Goal: Information Seeking & Learning: Learn about a topic

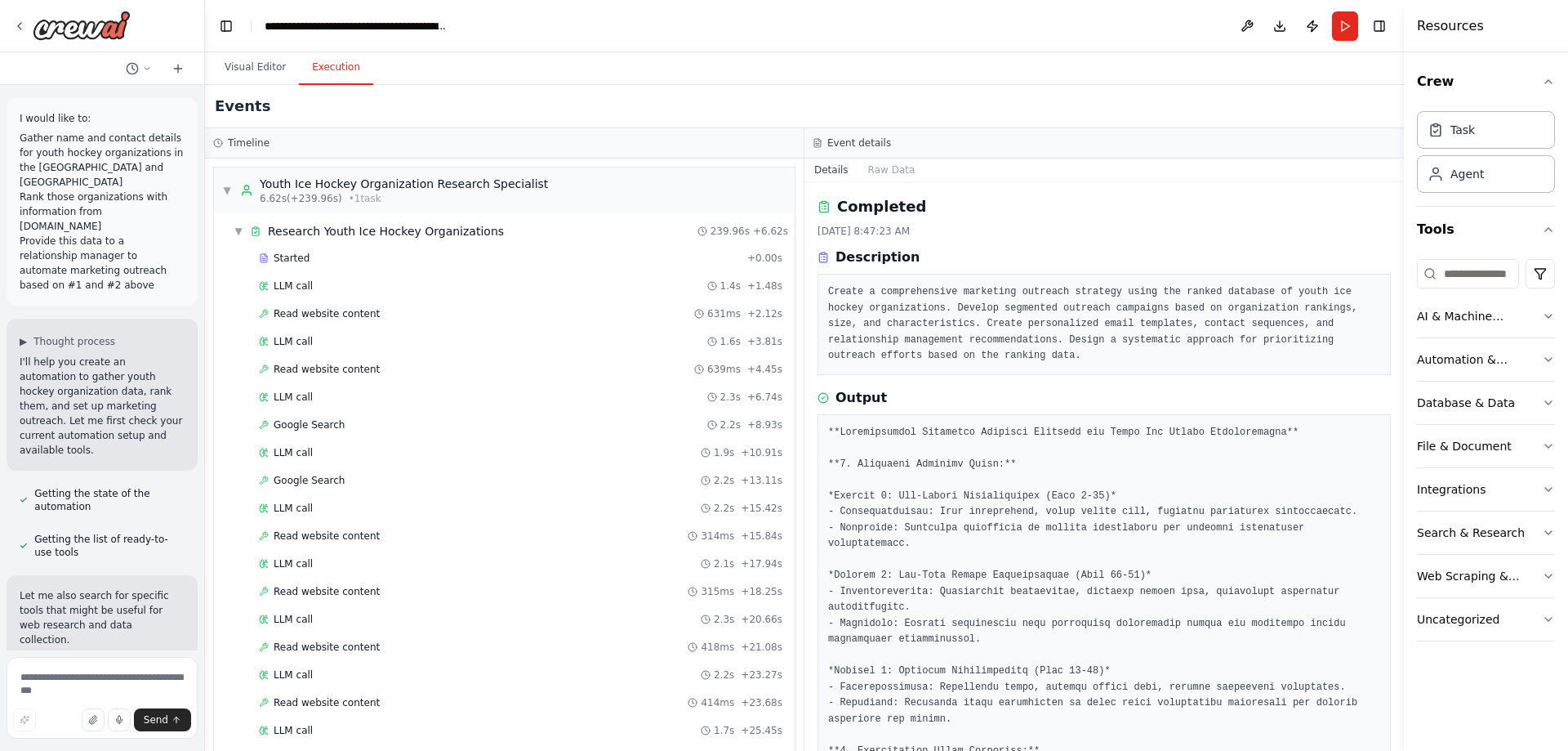
scroll to position [1033, 0]
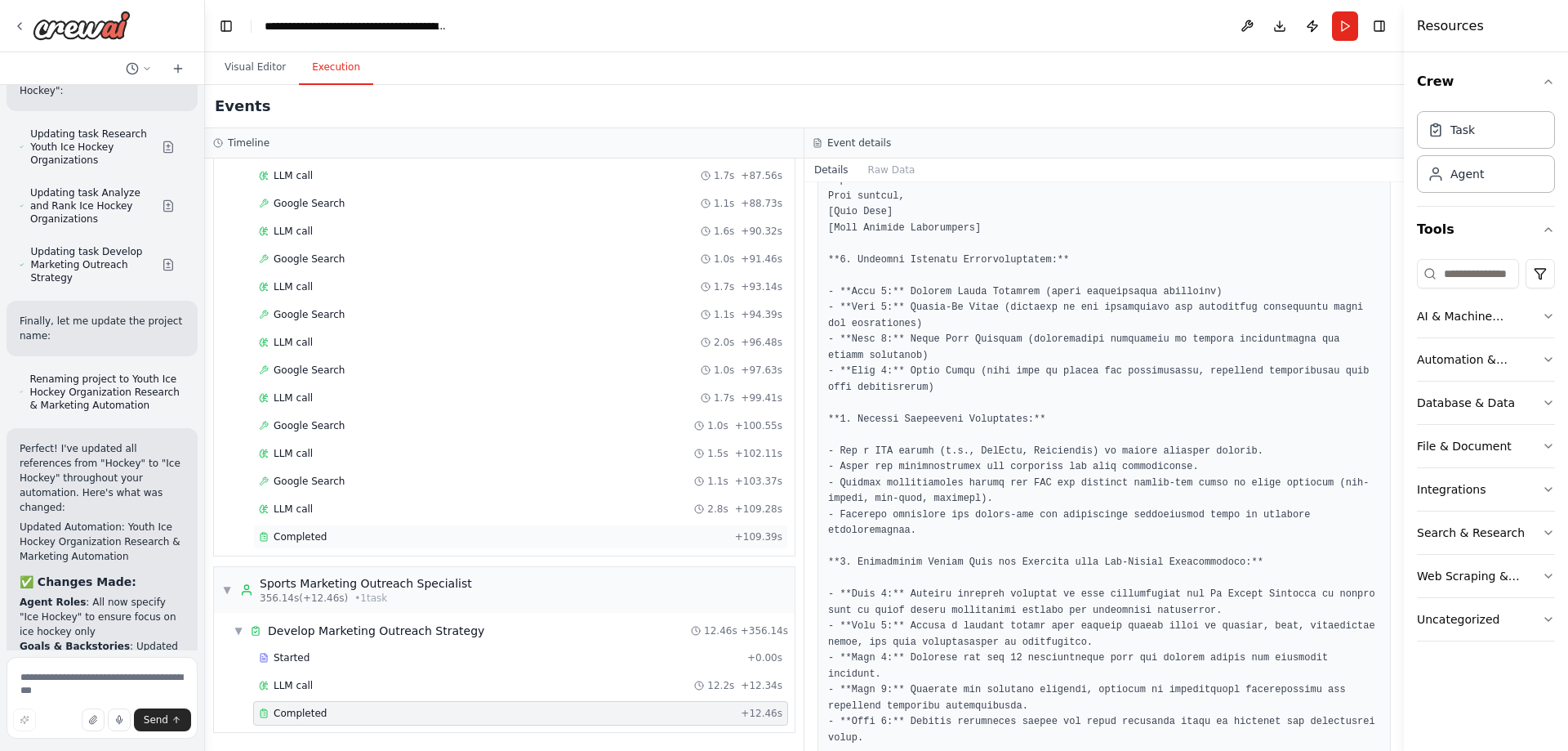
click at [470, 535] on div "Completed" at bounding box center [493, 537] width 470 height 13
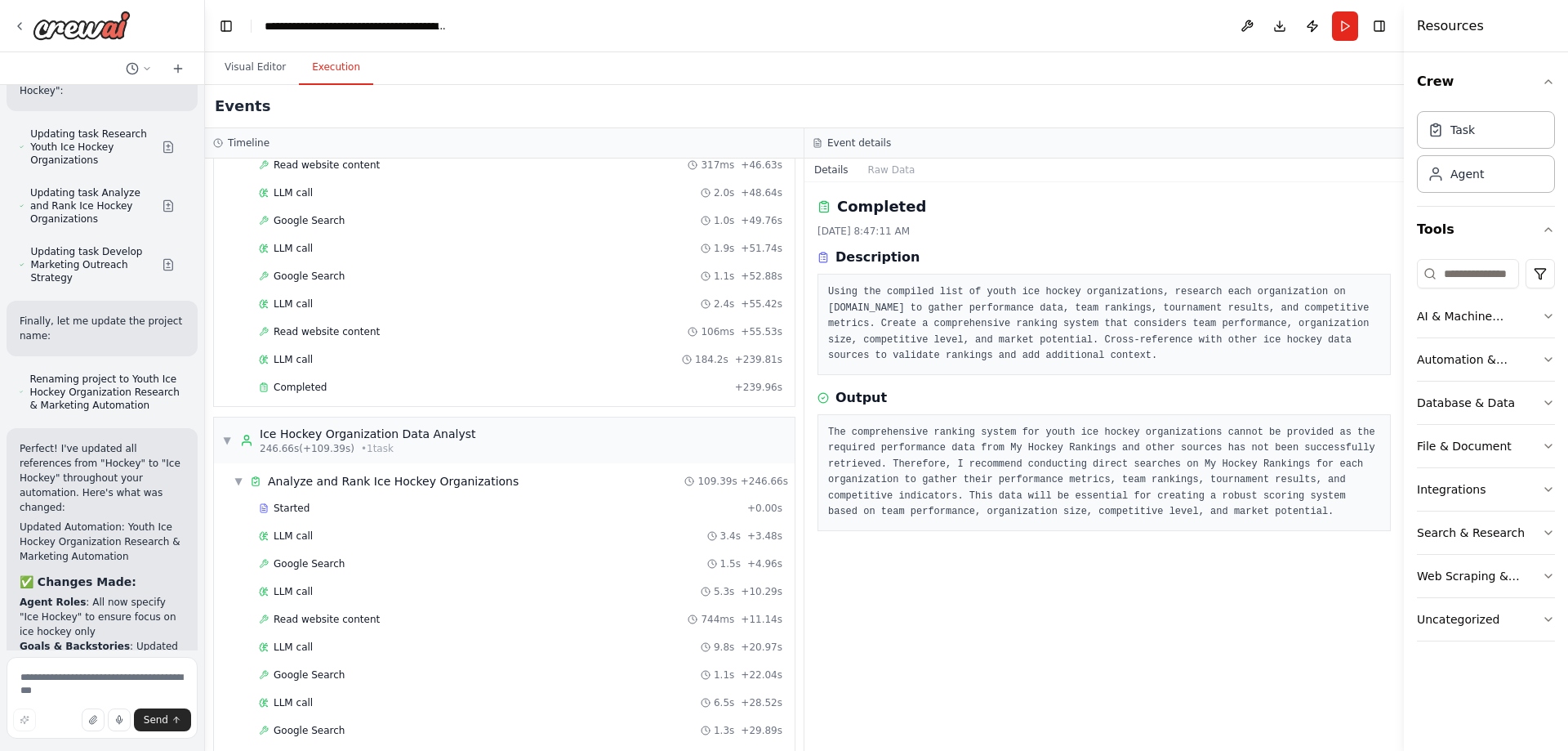
scroll to position [959, 0]
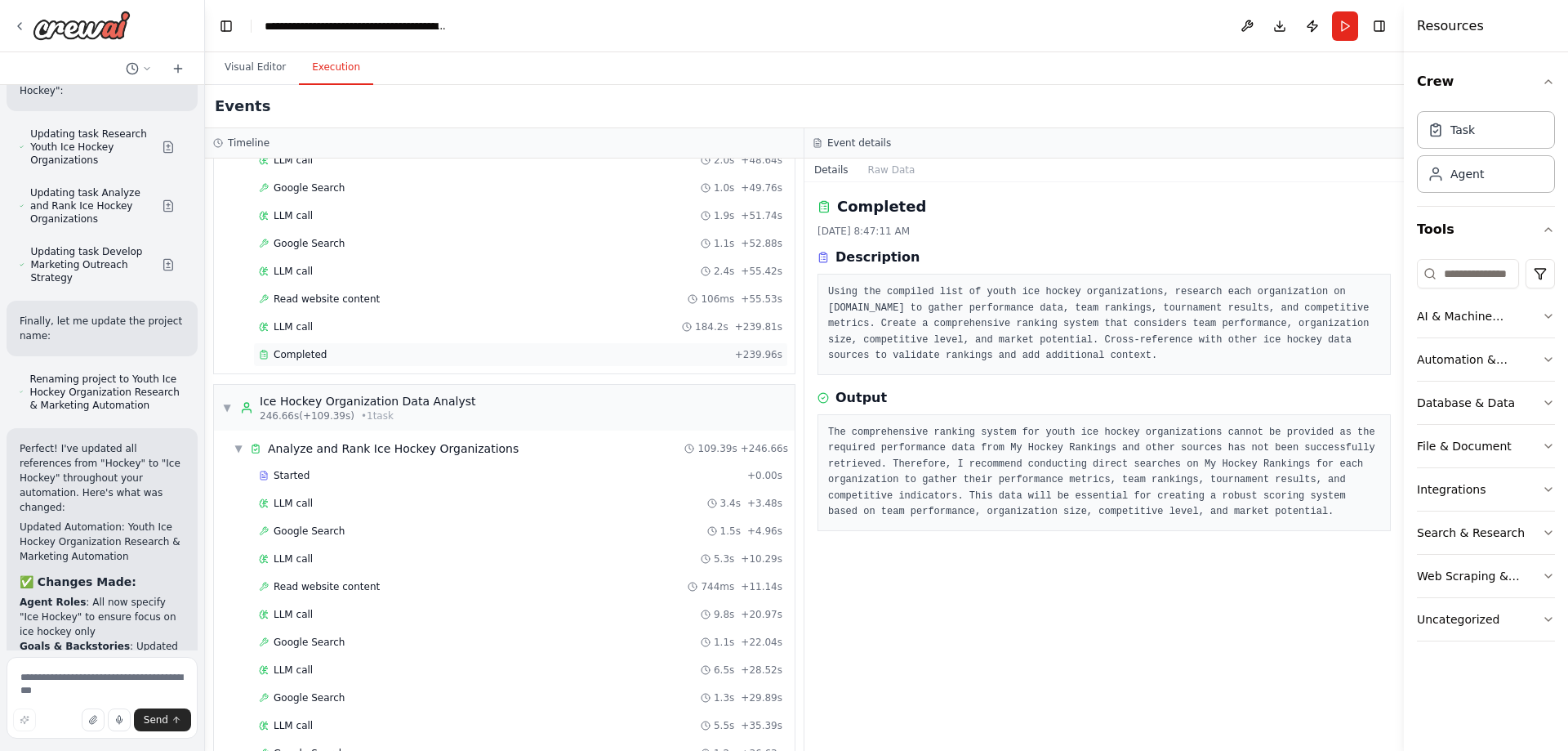
click at [450, 360] on div "Completed" at bounding box center [493, 355] width 470 height 13
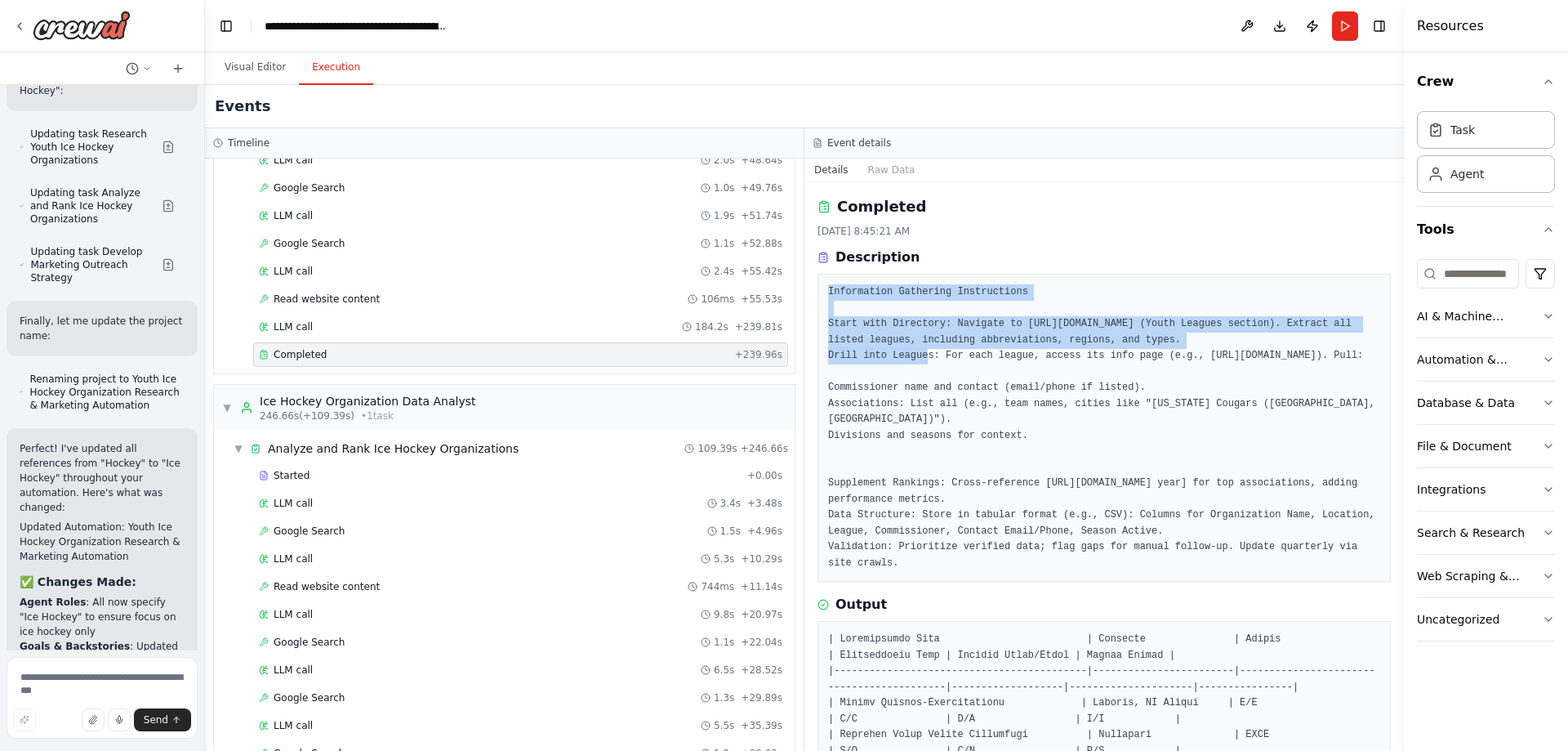
drag, startPoint x: 1319, startPoint y: 340, endPoint x: 1310, endPoint y: 247, distance: 93.4
click at [1310, 247] on div "Completed [DATE] 8:45:21 AM Description Information Gathering Instructions Star…" at bounding box center [1103, 388] width 573 height 387
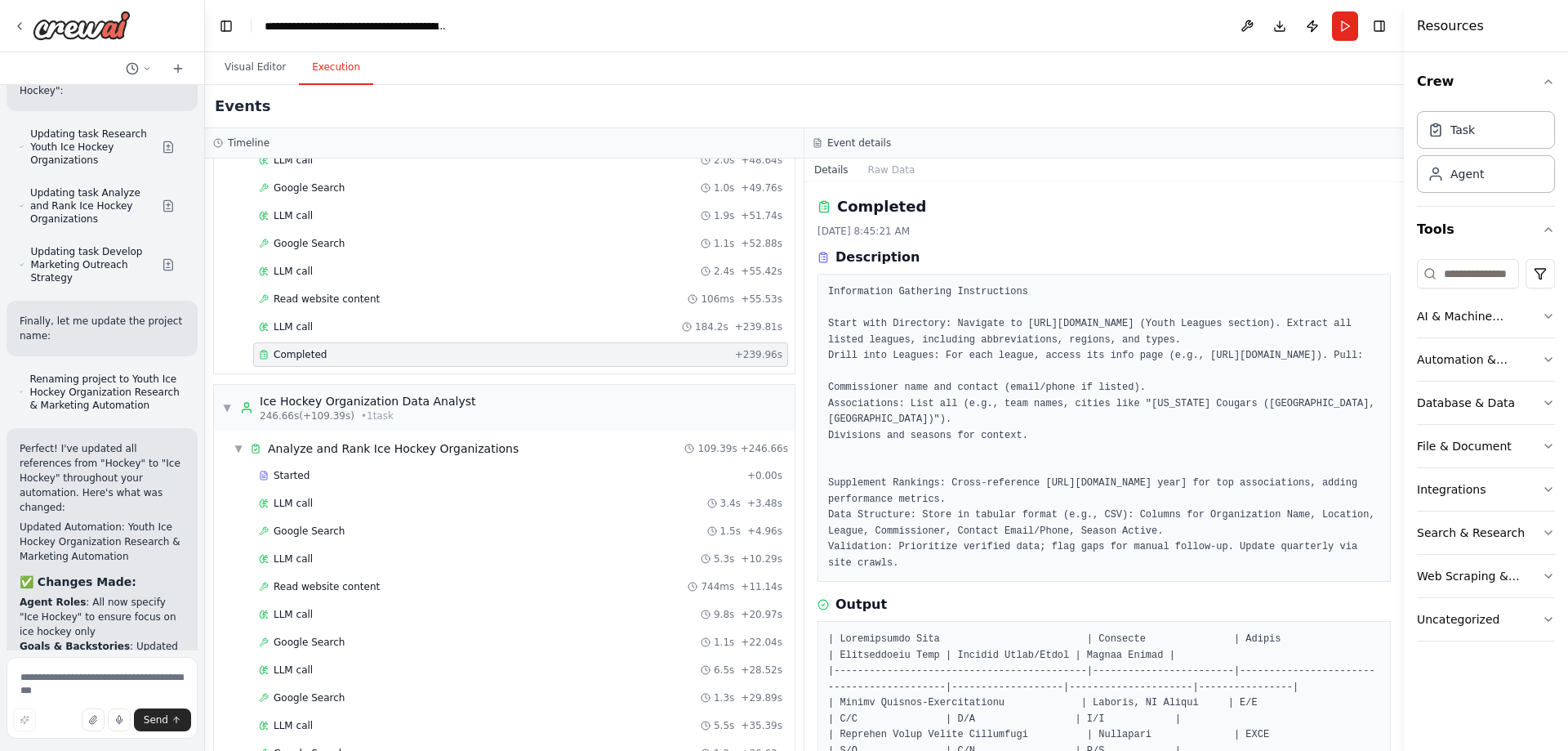
click at [1310, 247] on div "Completed [DATE] 8:45:21 AM Description Information Gathering Instructions Star…" at bounding box center [1103, 388] width 573 height 387
drag, startPoint x: 1313, startPoint y: 387, endPoint x: 1195, endPoint y: 571, distance: 218.6
click at [1195, 571] on div "Completed [DATE] 8:45:21 AM Description Information Gathering Instructions Star…" at bounding box center [1104, 467] width 600 height 569
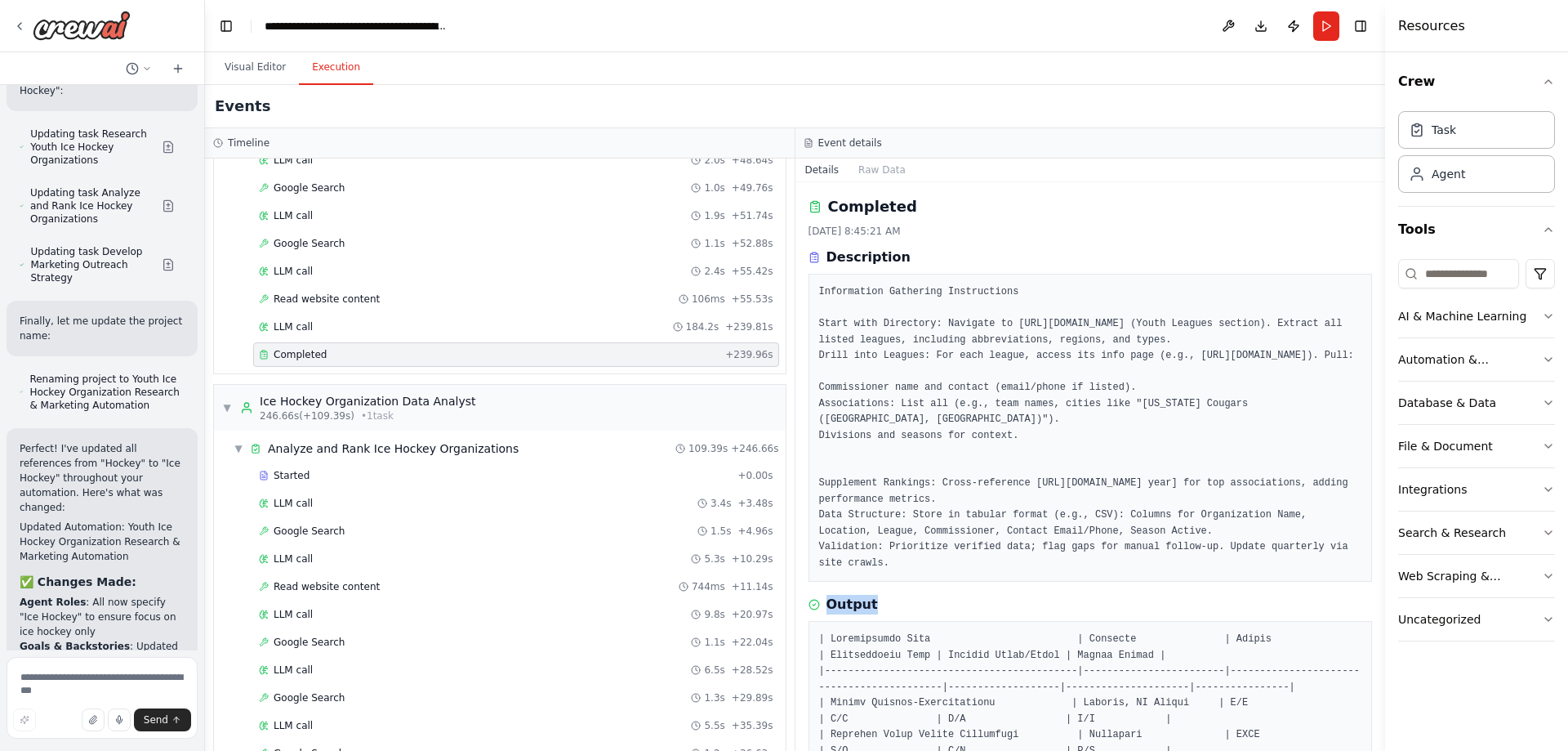
drag, startPoint x: 1407, startPoint y: 493, endPoint x: 942, endPoint y: 396, distance: 475.0
click at [942, 396] on div "I would like to: Gather name and contact details for youth hockey organizations…" at bounding box center [784, 375] width 1568 height 751
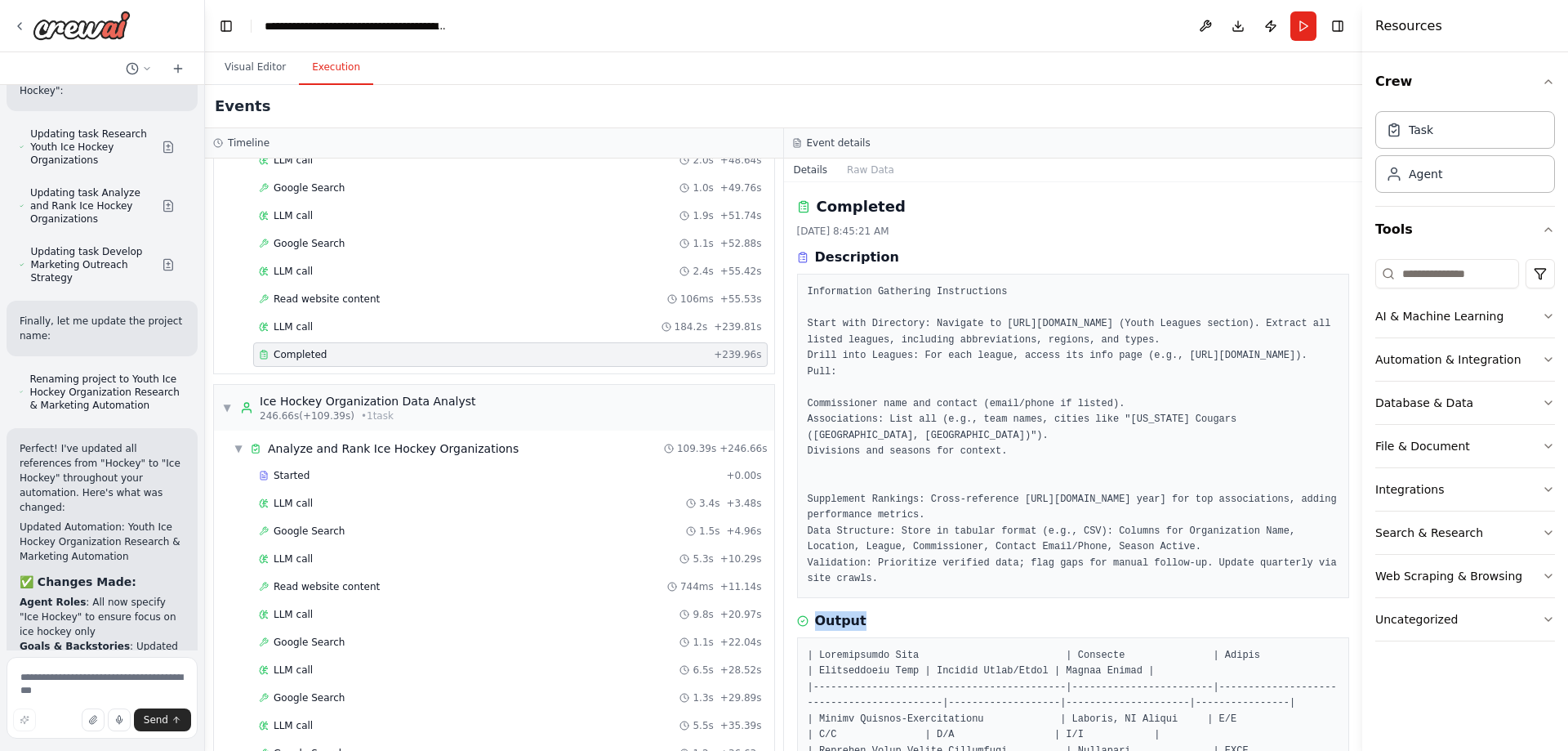
drag, startPoint x: 947, startPoint y: 38, endPoint x: 1552, endPoint y: 197, distance: 625.5
click at [1552, 197] on div "Resources Crew Task Agent Tools AI & Machine Learning Automation & Integration …" at bounding box center [1466, 375] width 206 height 751
click at [1039, 381] on pre "Information Gathering Instructions Start with Directory: Navigate to [URL][DOMA…" at bounding box center [1073, 435] width 532 height 303
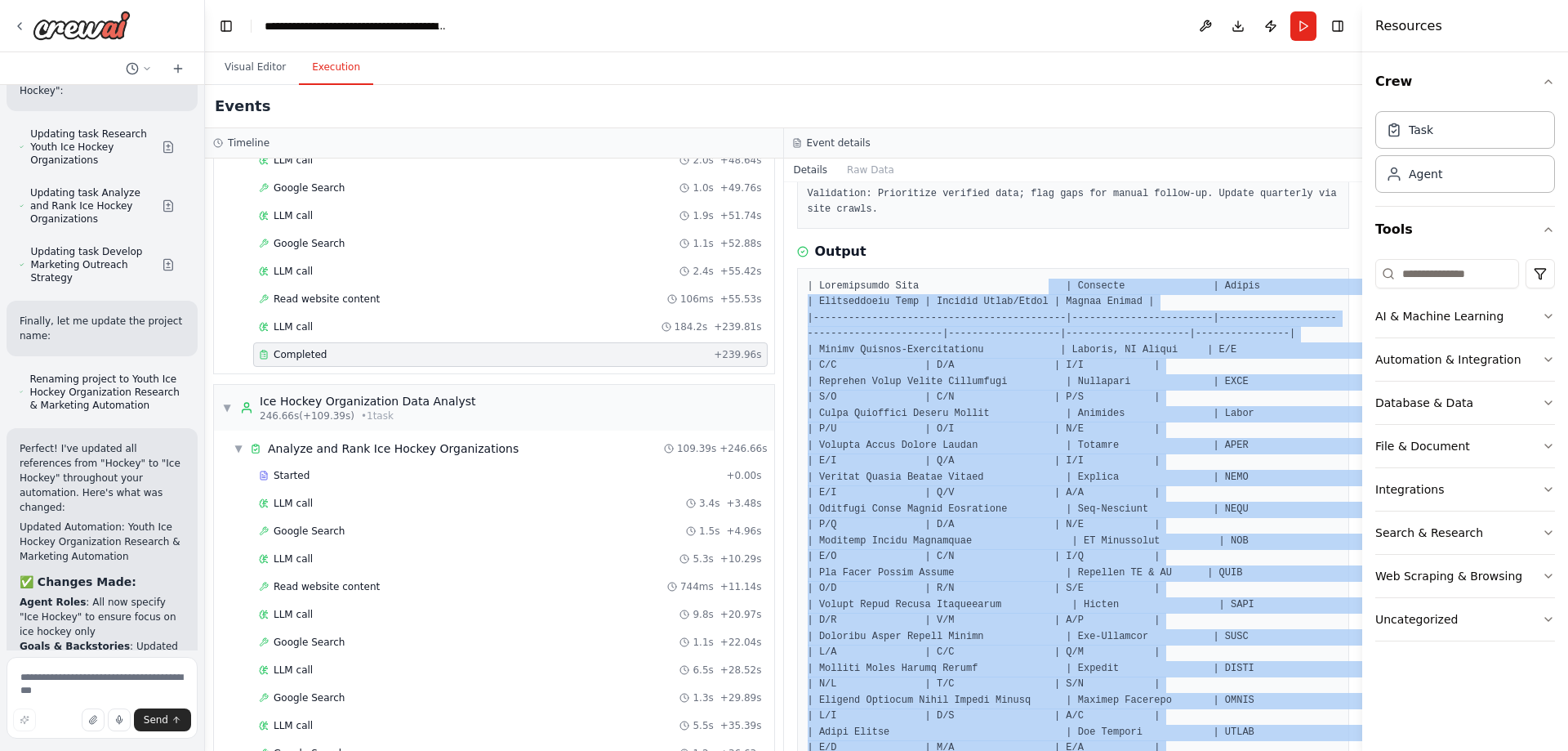
scroll to position [427, 0]
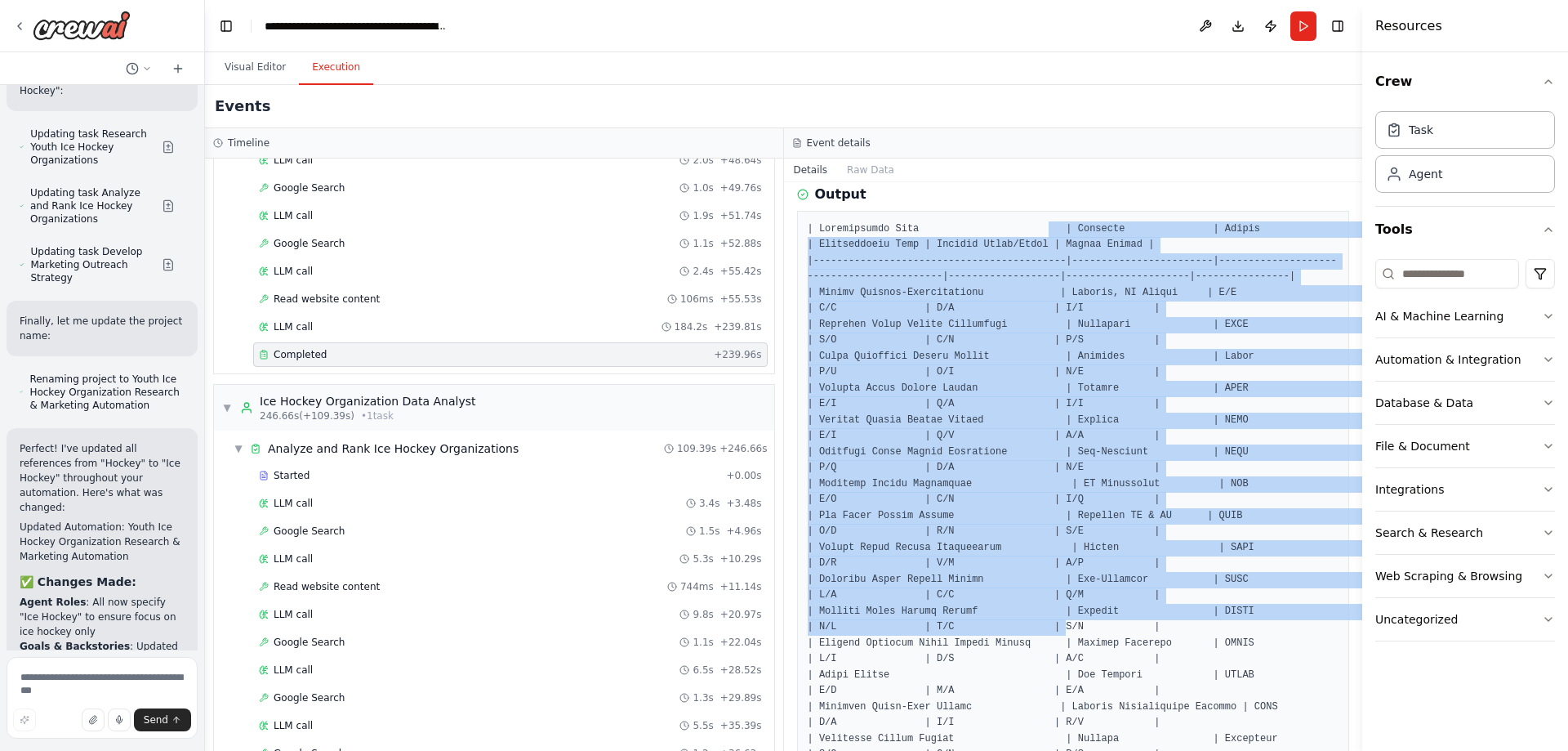
drag, startPoint x: 1061, startPoint y: 611, endPoint x: 1075, endPoint y: 590, distance: 25.2
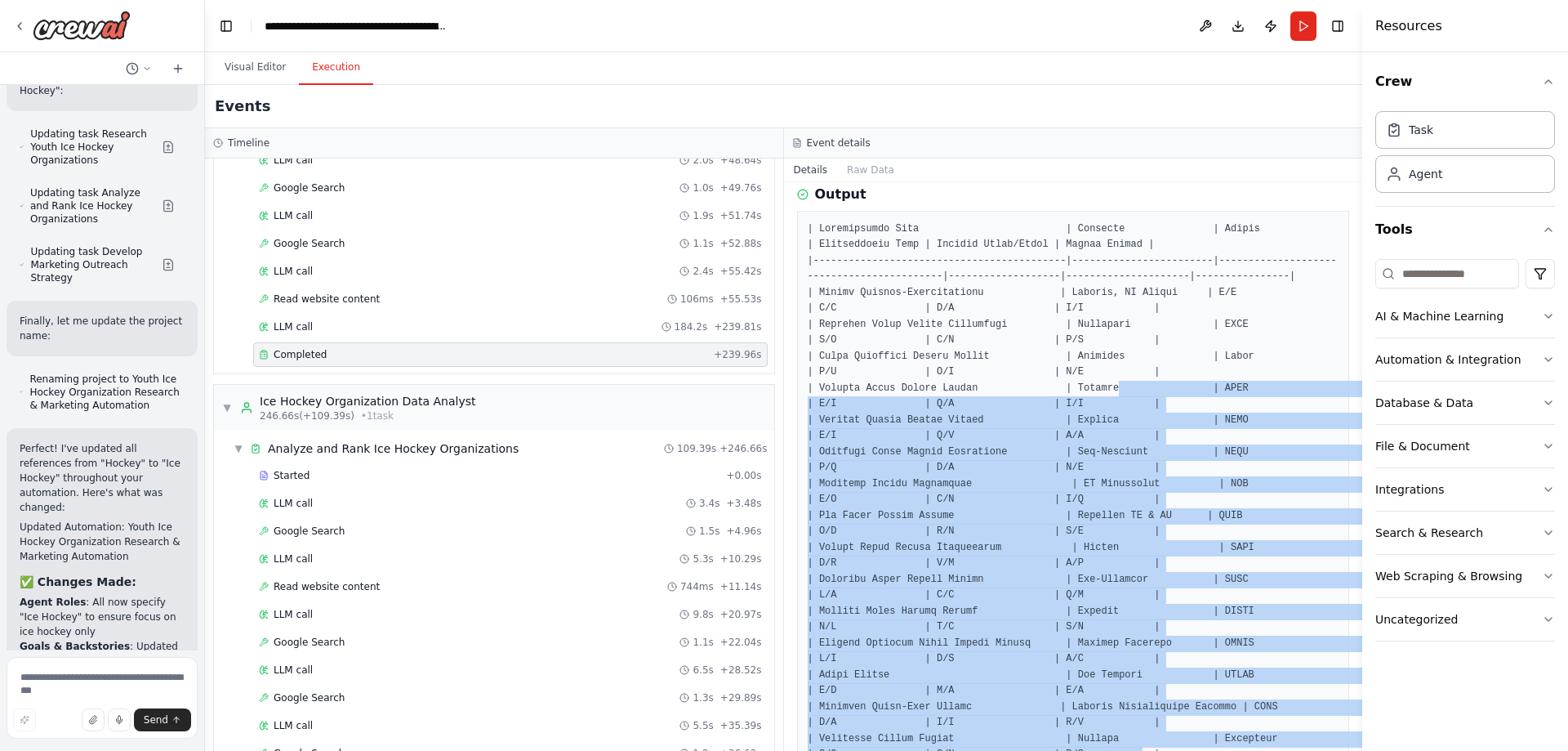
drag, startPoint x: 1120, startPoint y: 352, endPoint x: 1146, endPoint y: 715, distance: 363.9
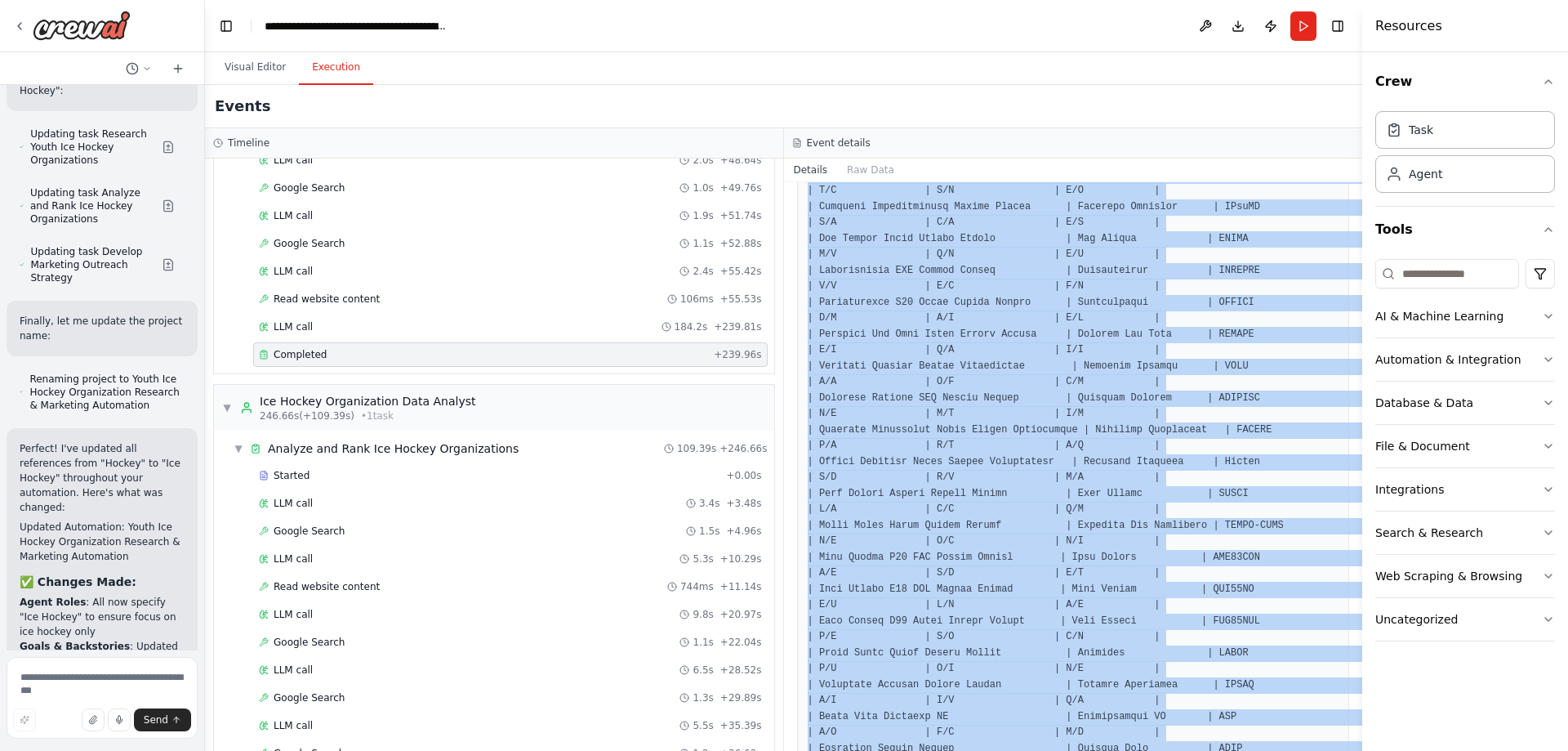
scroll to position [5560, 0]
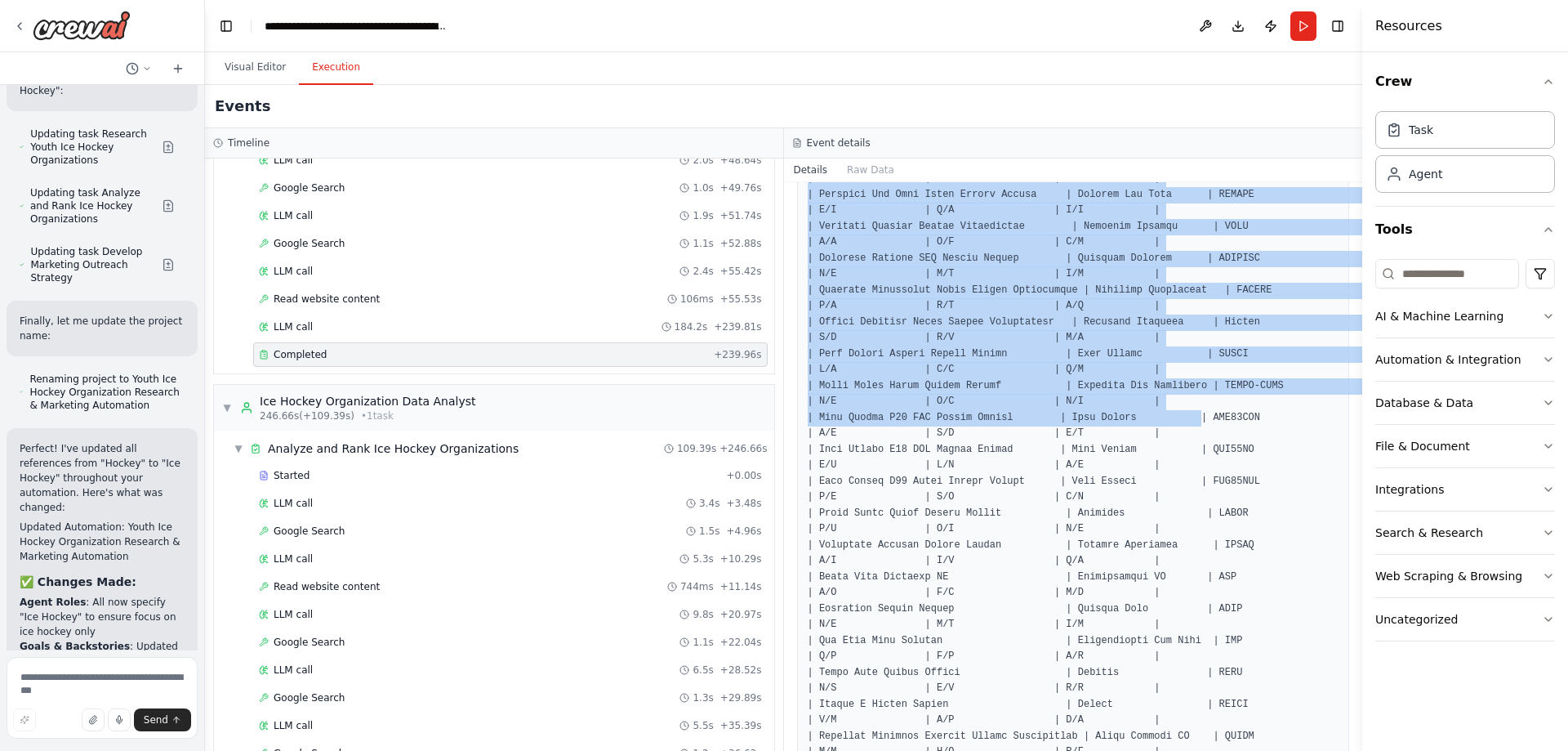
drag, startPoint x: 1143, startPoint y: 559, endPoint x: 1200, endPoint y: 387, distance: 181.2
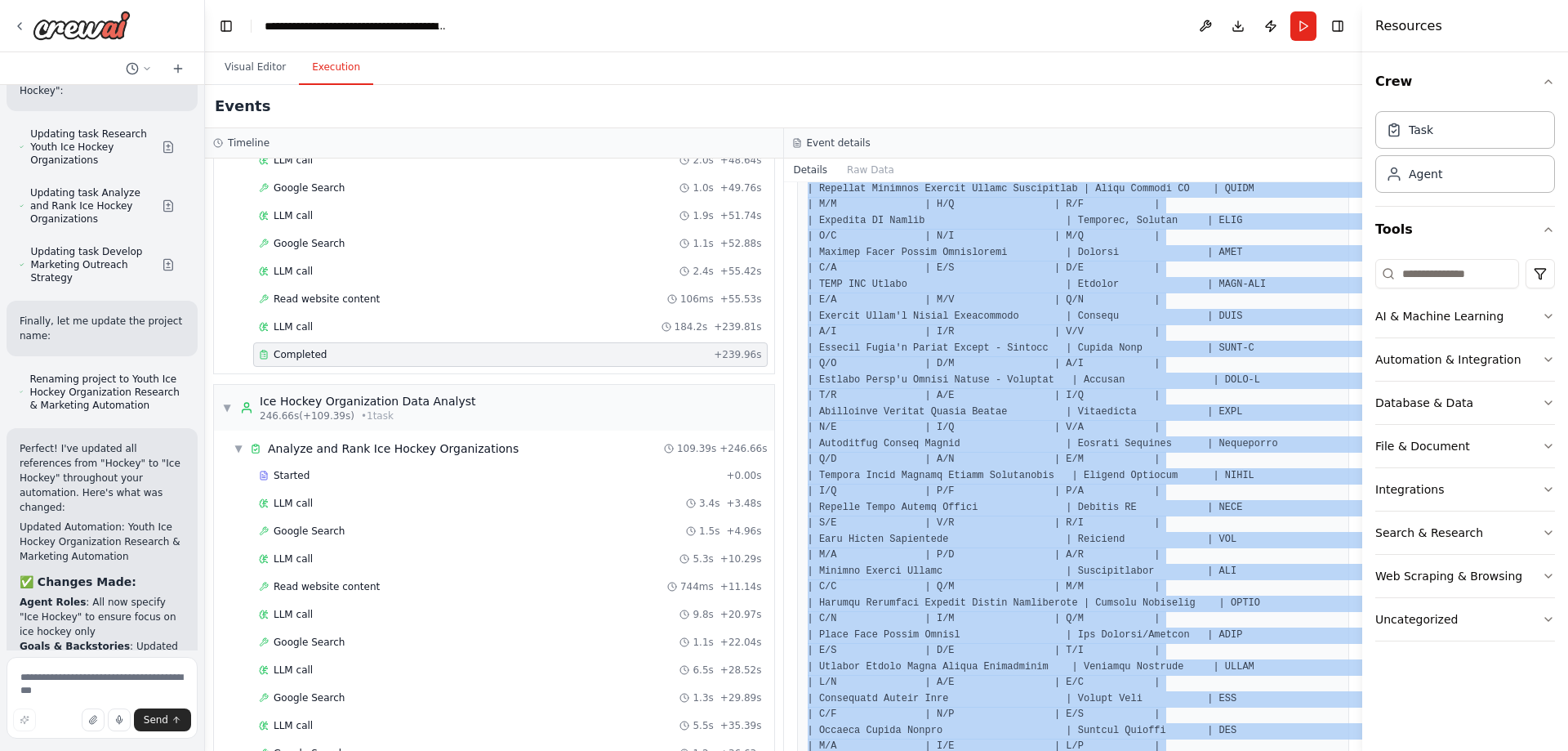
scroll to position [6141, 0]
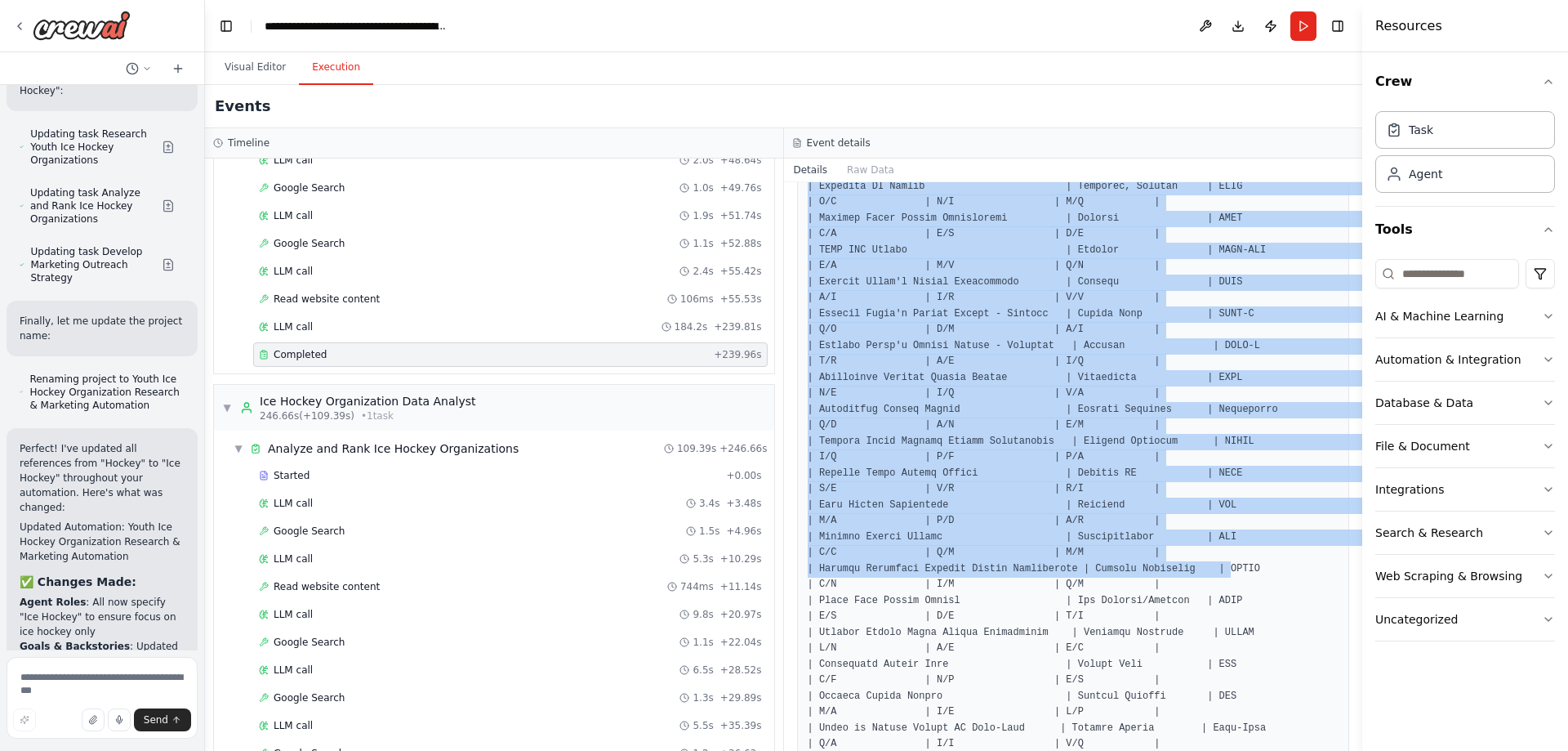
drag, startPoint x: 1200, startPoint y: 385, endPoint x: 1228, endPoint y: 539, distance: 156.5
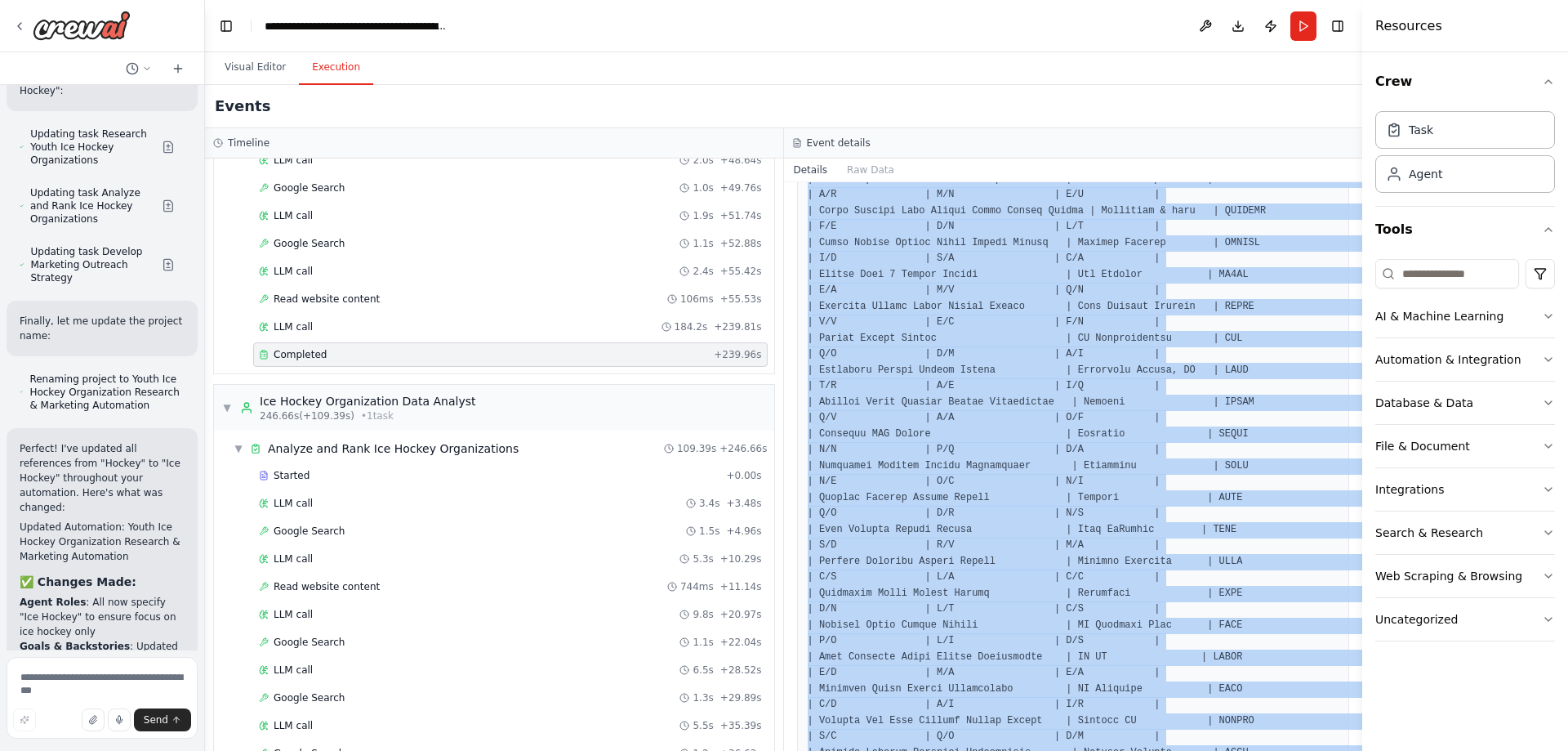
scroll to position [8139, 0]
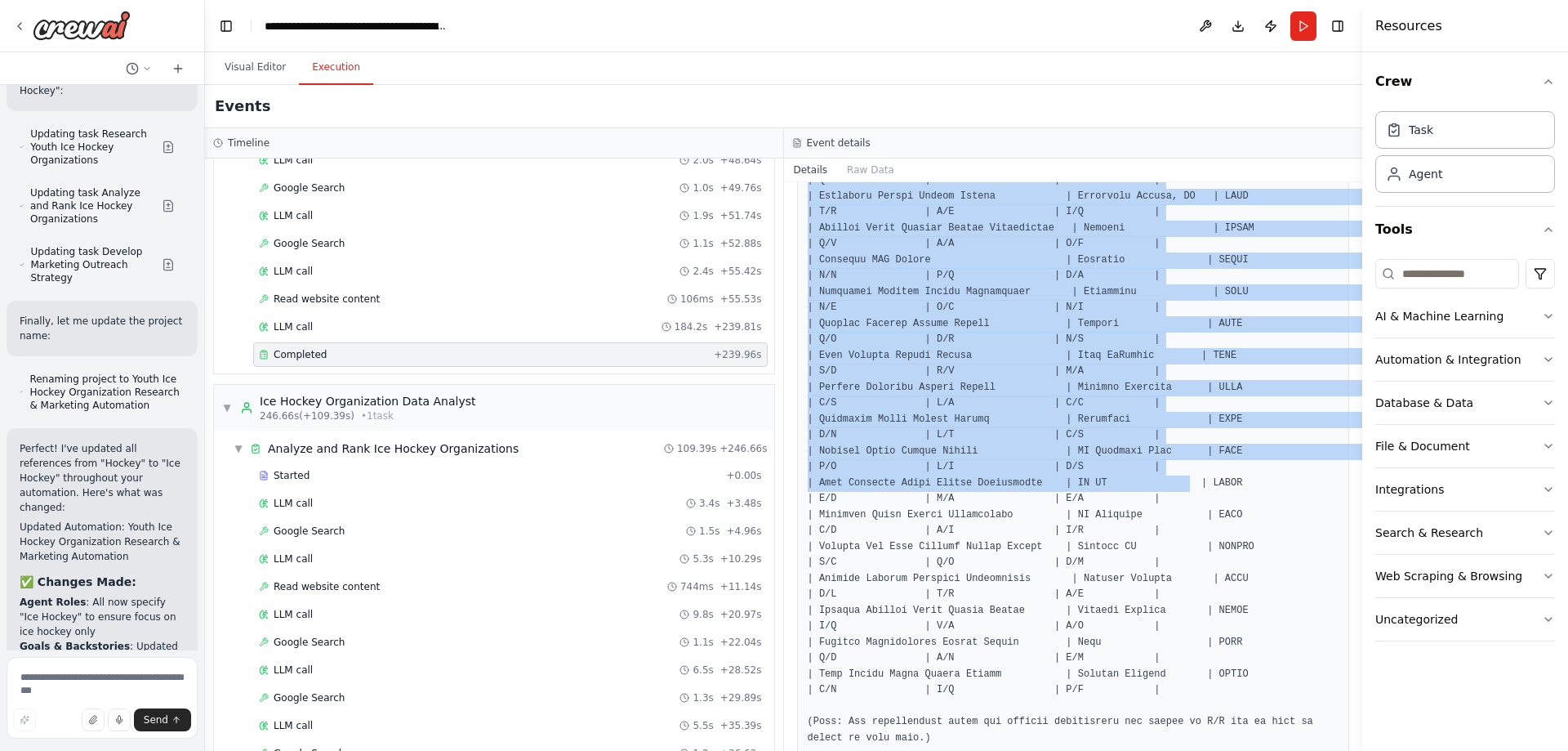
drag, startPoint x: 1228, startPoint y: 538, endPoint x: 1186, endPoint y: 451, distance: 96.6
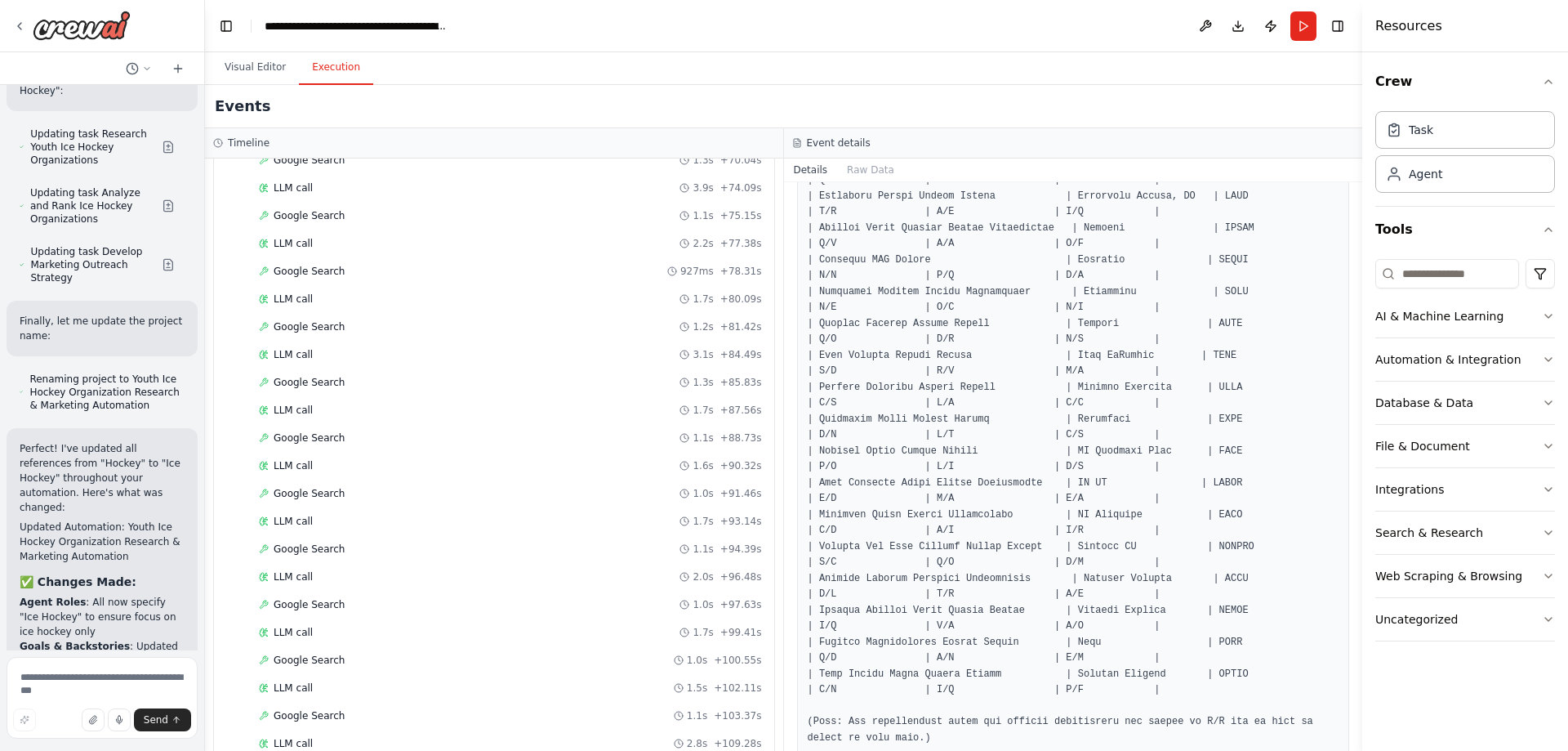
scroll to position [2219, 0]
click at [752, 666] on div "Completed + 109.39s" at bounding box center [510, 660] width 503 height 13
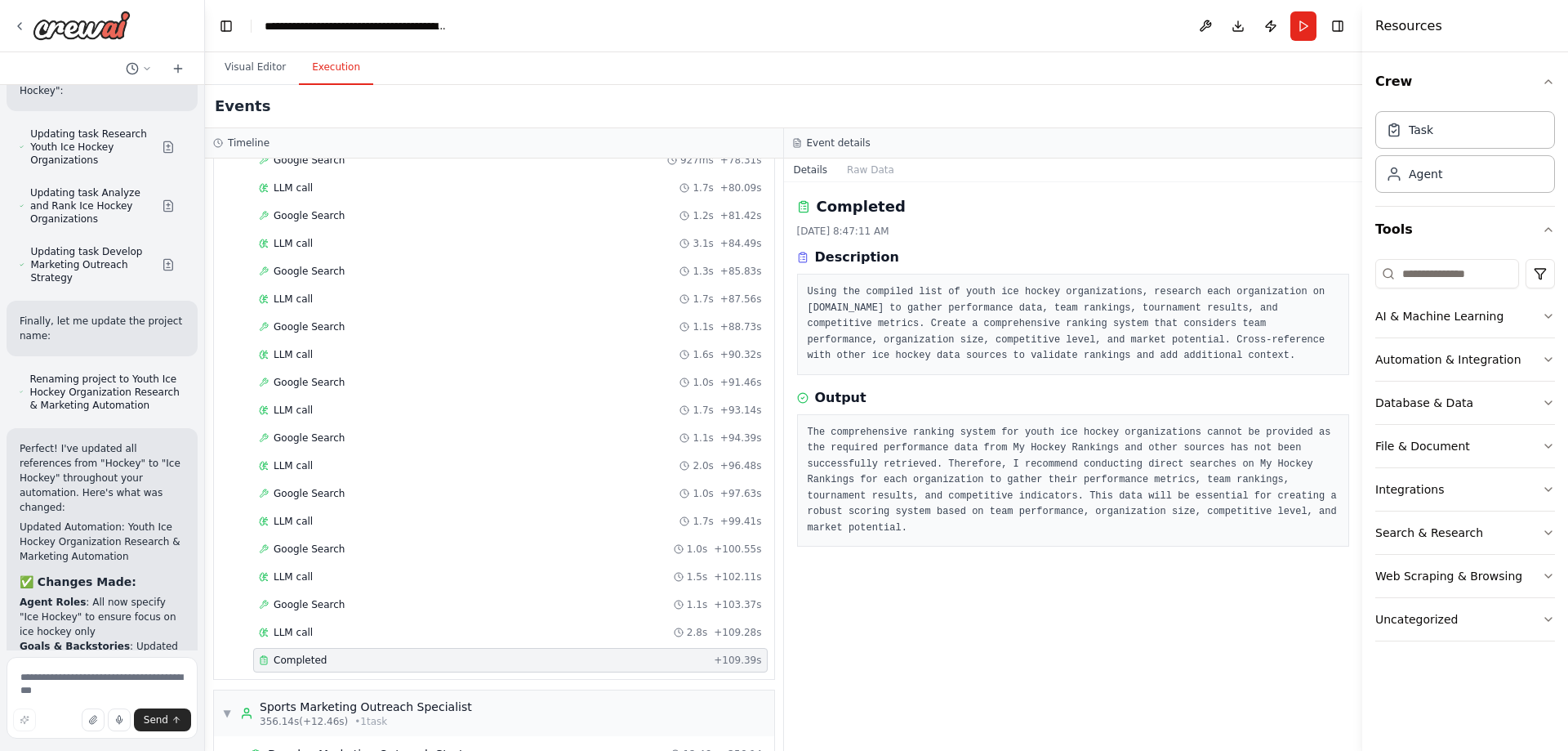
scroll to position [2343, 0]
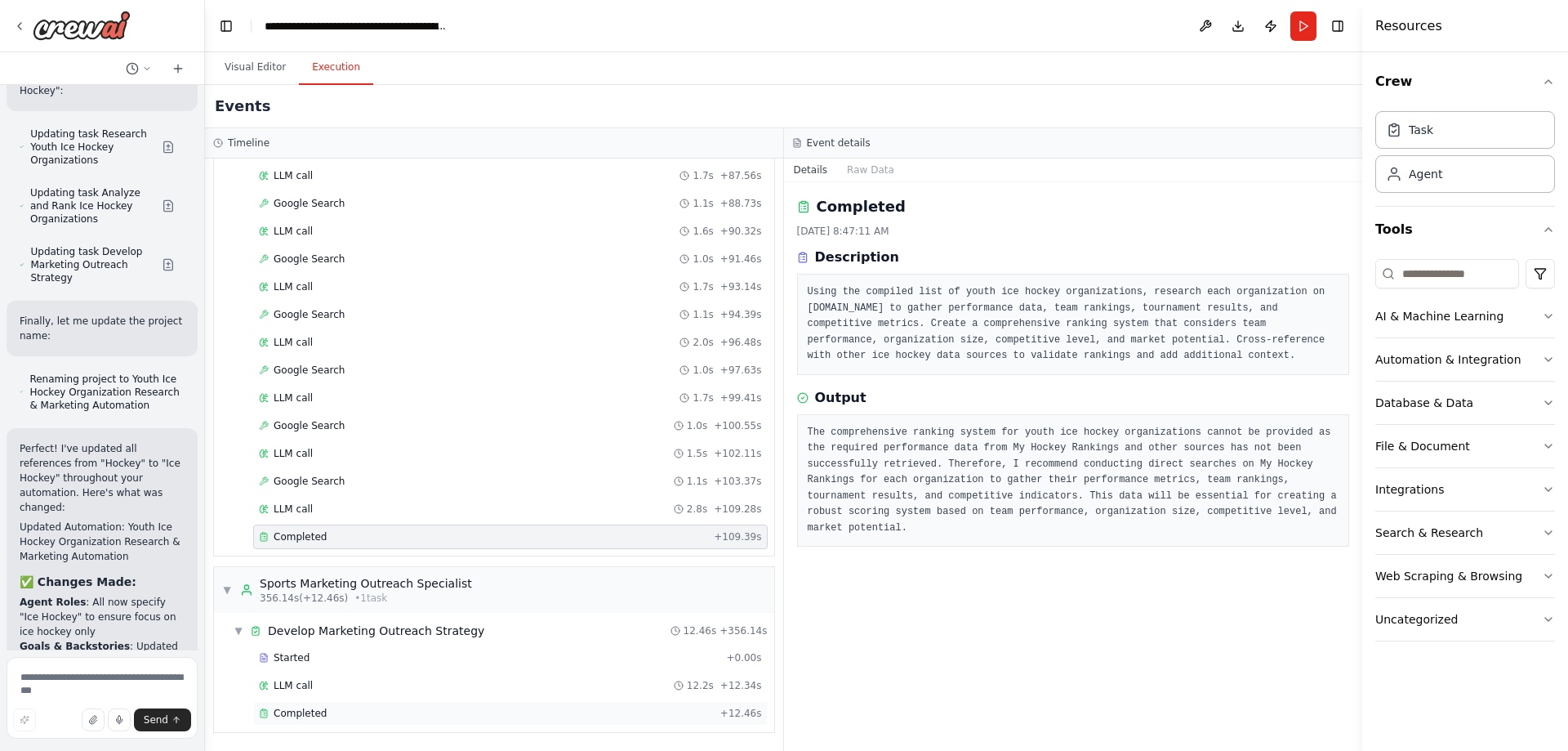
click at [614, 716] on div "Completed" at bounding box center [486, 713] width 455 height 13
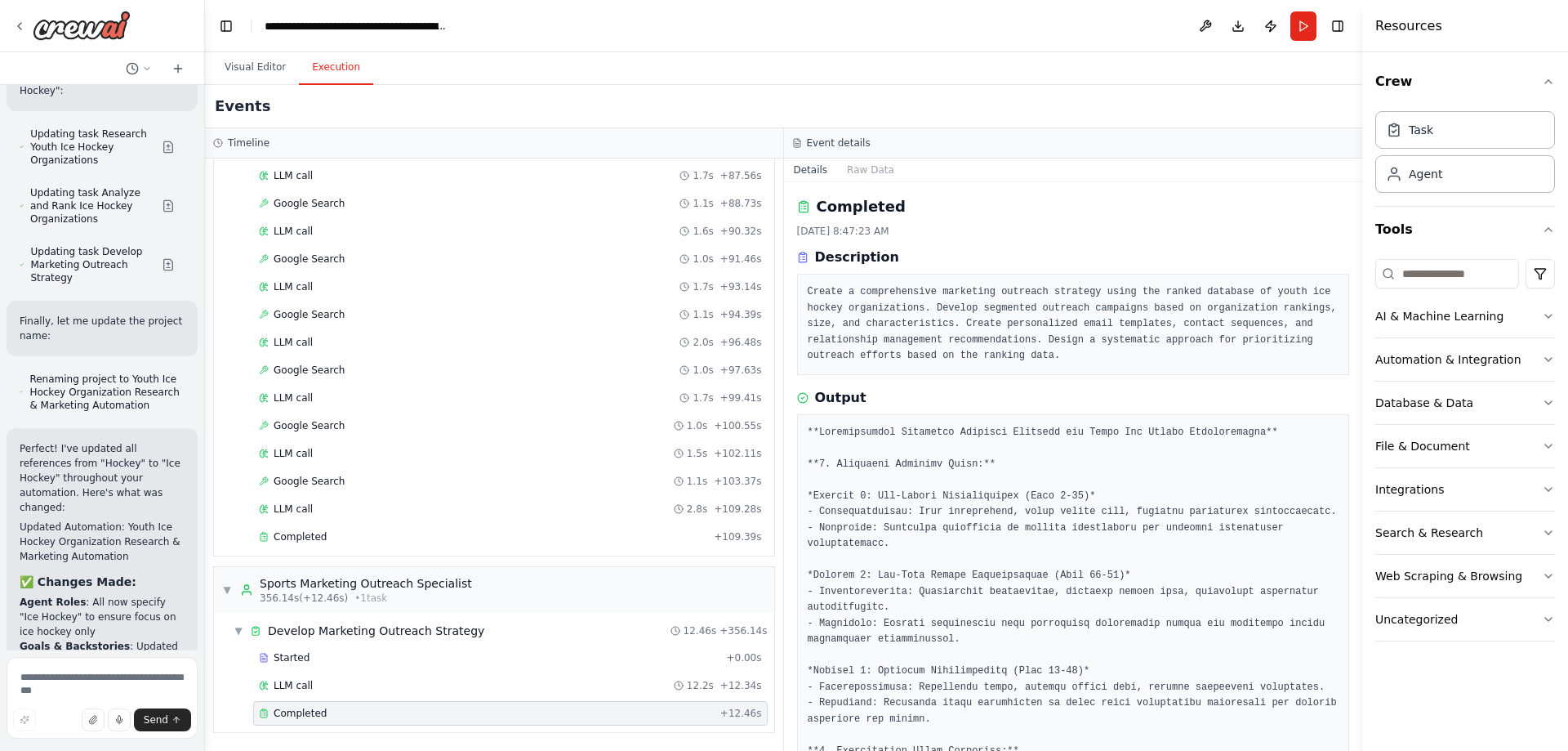
click at [1353, 249] on div "I would like to: Gather name and contact details for youth hockey organizations…" at bounding box center [784, 375] width 1568 height 751
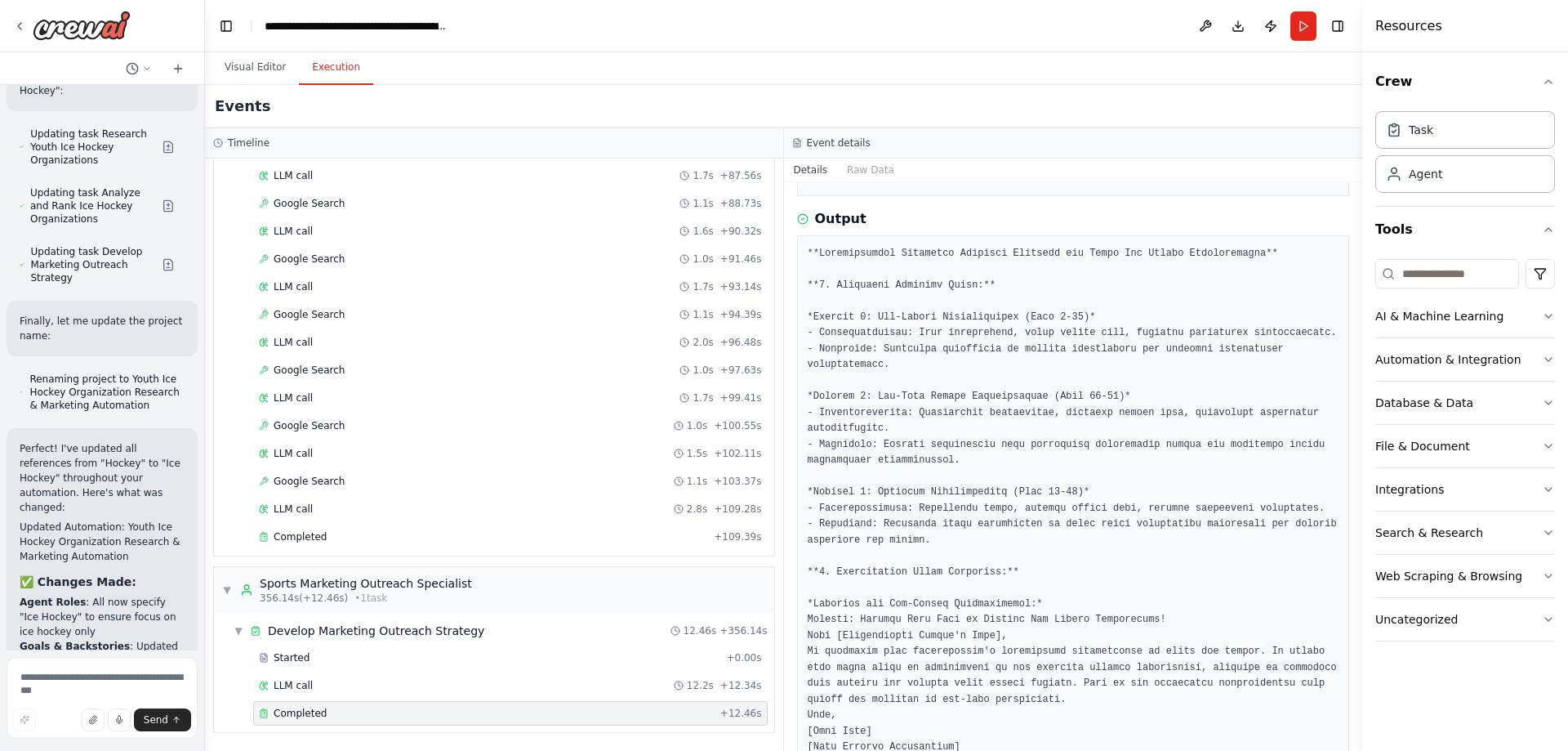
scroll to position [869, 0]
